Goal: Use online tool/utility: Utilize a website feature to perform a specific function

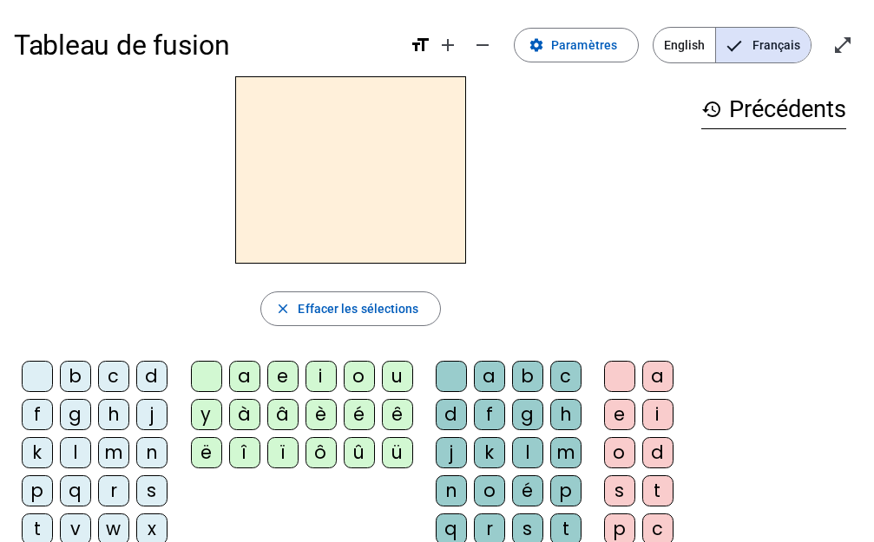
click at [379, 157] on h2 at bounding box center [350, 169] width 231 height 187
click at [86, 447] on div "l" at bounding box center [75, 452] width 31 height 31
click at [245, 375] on div "a" at bounding box center [244, 376] width 31 height 31
click at [278, 375] on div "e" at bounding box center [282, 376] width 31 height 31
click at [153, 375] on div "d" at bounding box center [151, 376] width 31 height 31
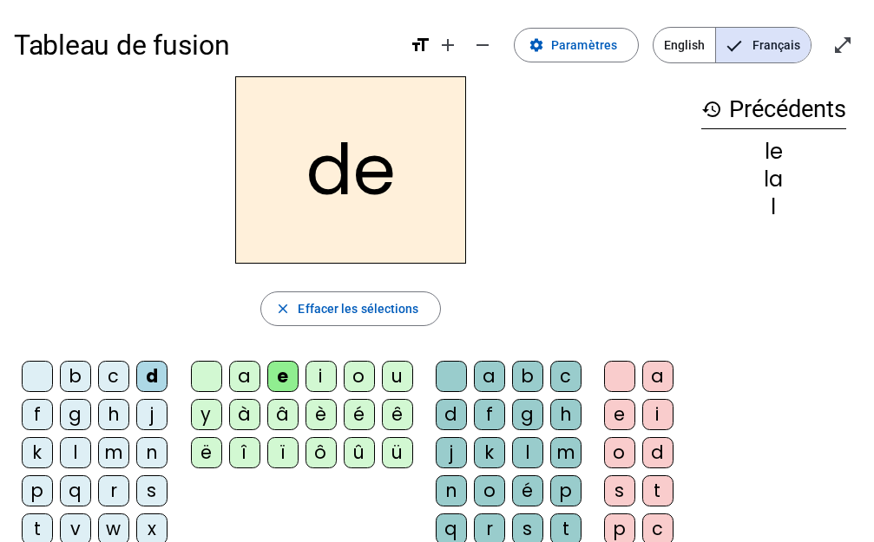
click at [402, 374] on div "u" at bounding box center [397, 376] width 31 height 31
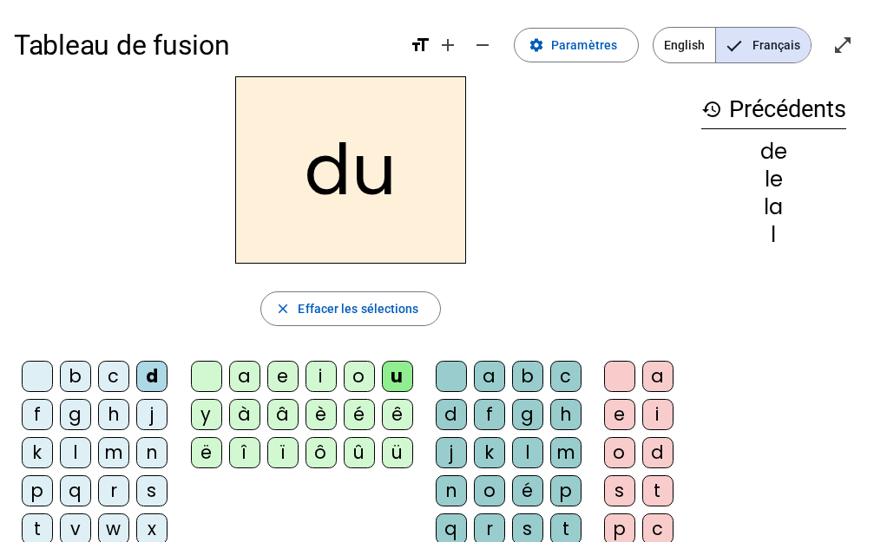
click at [30, 533] on div "t" at bounding box center [37, 529] width 31 height 31
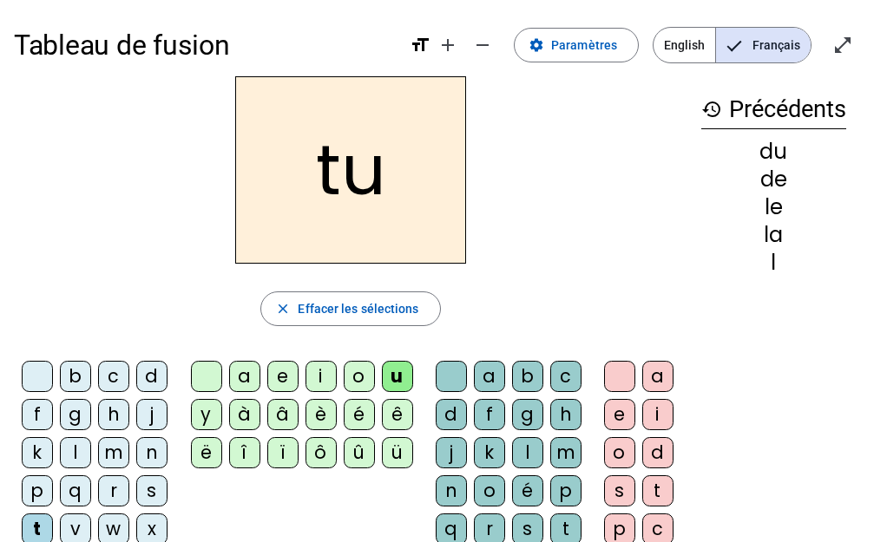
click at [246, 372] on div "a" at bounding box center [244, 376] width 31 height 31
click at [278, 379] on div "e" at bounding box center [282, 376] width 31 height 31
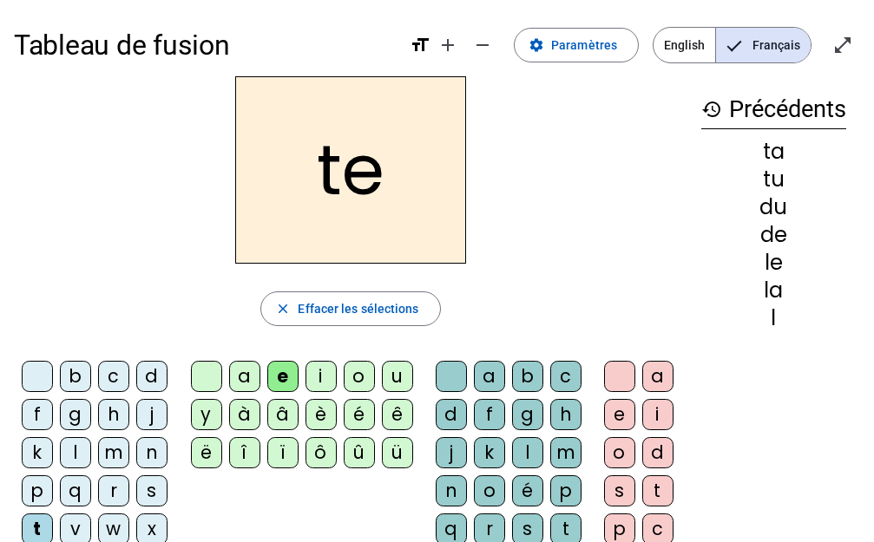
click at [115, 454] on div "m" at bounding box center [113, 452] width 31 height 31
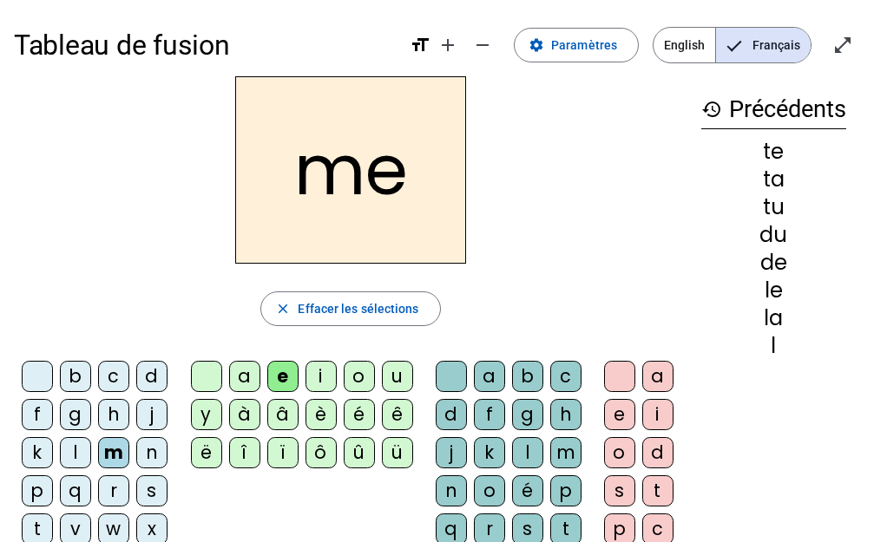
click at [245, 378] on div "a" at bounding box center [244, 376] width 31 height 31
